Goal: Transaction & Acquisition: Purchase product/service

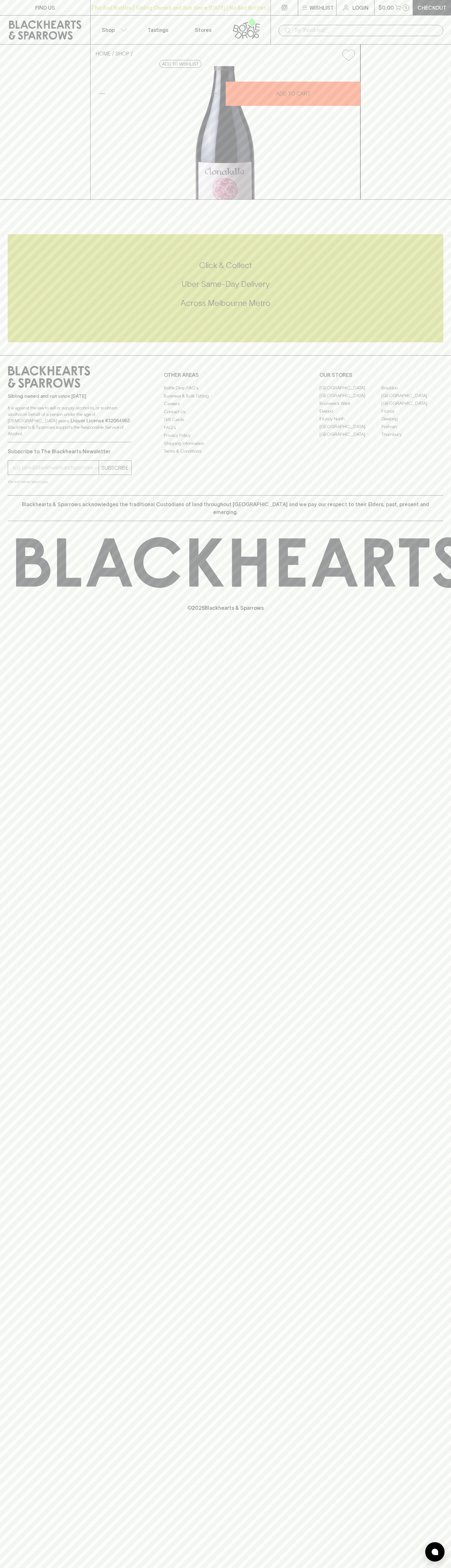
click at [222, 2] on div "| No Bad Bottles | Sibling Owned and Run Since [DATE] | No Bad Bottles | Siblin…" at bounding box center [181, 7] width 181 height 15
click at [436, 905] on div "FIND US | No Bad Bottles | Sibling Owned and Run Since 2006 | No Bad Bottles | …" at bounding box center [225, 784] width 451 height 1568
click at [67, 1568] on html "FIND US | No Bad Bottles | Sibling Owned and Run Since 2006 | No Bad Bottles | …" at bounding box center [225, 784] width 451 height 1568
click at [5, 1566] on div "FIND US | No Bad Bottles | Sibling Owned and Run Since 2006 | No Bad Bottles | …" at bounding box center [225, 784] width 451 height 1568
